Goal: Submit feedback/report problem

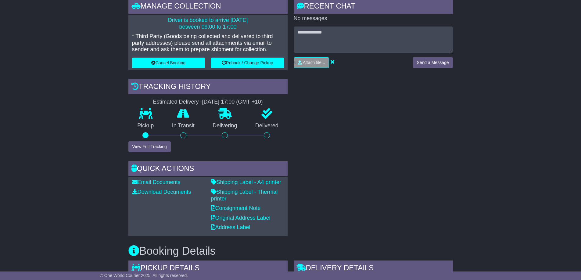
scroll to position [91, 0]
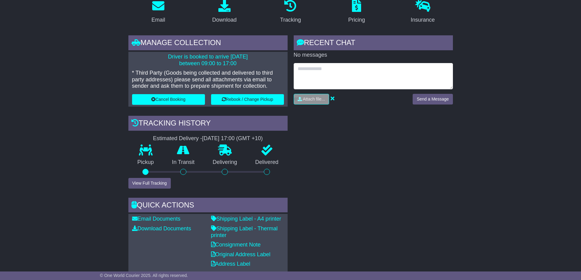
click at [321, 68] on textarea at bounding box center [372, 76] width 159 height 26
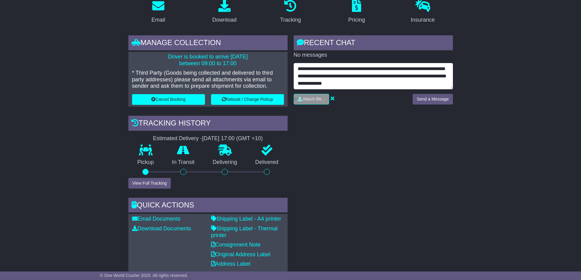
scroll to position [0, 0]
click at [400, 70] on textarea "**********" at bounding box center [372, 76] width 159 height 26
type textarea "**********"
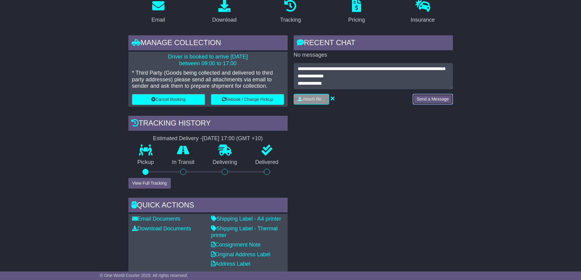
click at [434, 97] on button "Send a Message" at bounding box center [432, 99] width 40 height 11
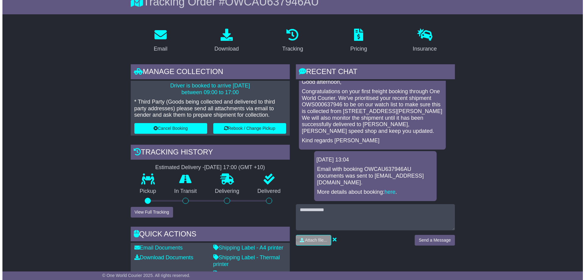
scroll to position [0, 0]
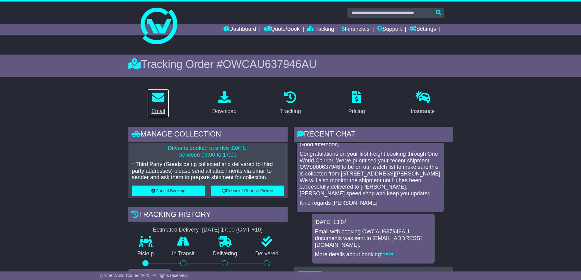
click at [161, 101] on icon at bounding box center [158, 97] width 12 height 12
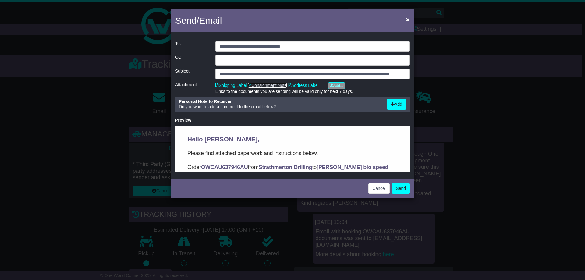
click at [271, 83] on link "Consignment Note" at bounding box center [267, 85] width 39 height 5
click at [407, 19] on span "×" at bounding box center [408, 19] width 4 height 7
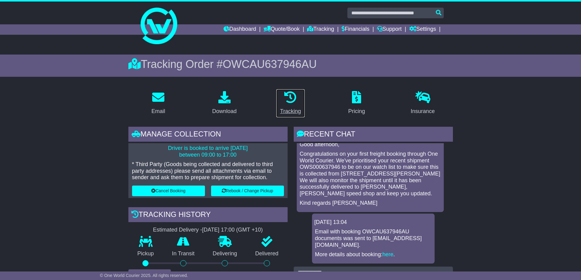
click at [294, 107] on div "Tracking" at bounding box center [290, 111] width 21 height 8
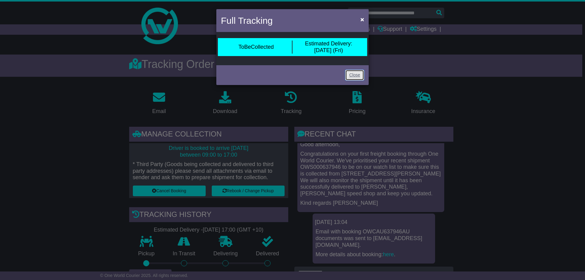
click at [355, 77] on link "Close" at bounding box center [354, 75] width 19 height 11
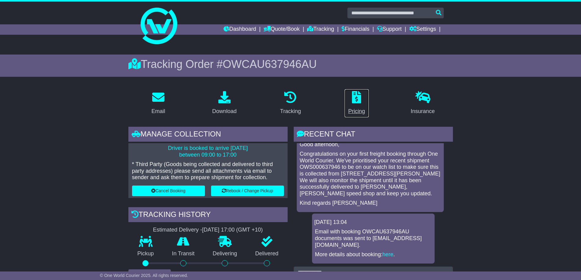
click at [358, 98] on icon at bounding box center [356, 97] width 9 height 12
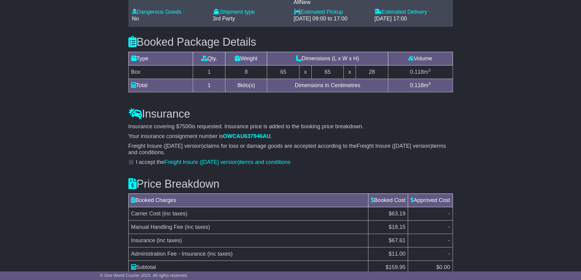
scroll to position [581, 0]
